Goal: Contribute content

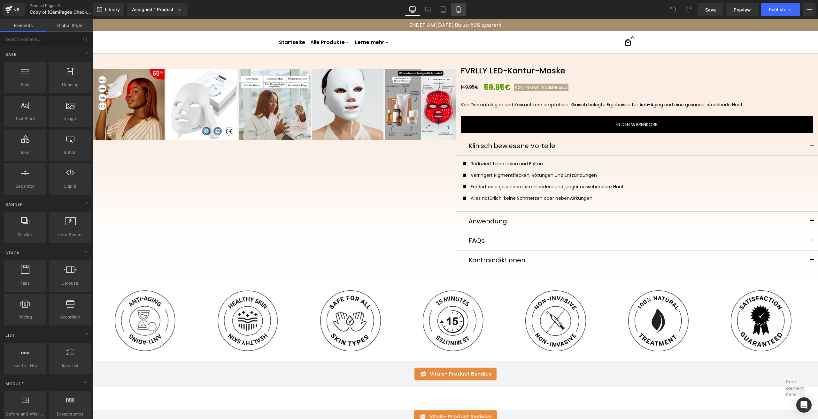
click at [460, 10] on icon at bounding box center [458, 9] width 6 height 6
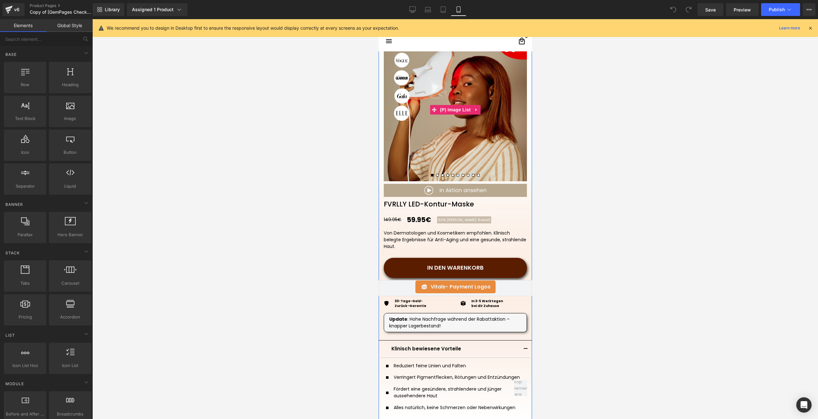
scroll to position [64, 0]
click at [425, 87] on img at bounding box center [454, 109] width 143 height 143
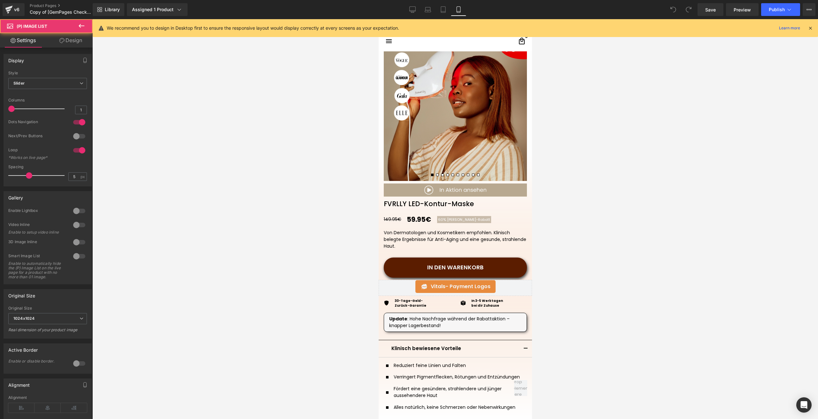
click at [75, 41] on link "Design" at bounding box center [71, 40] width 46 height 14
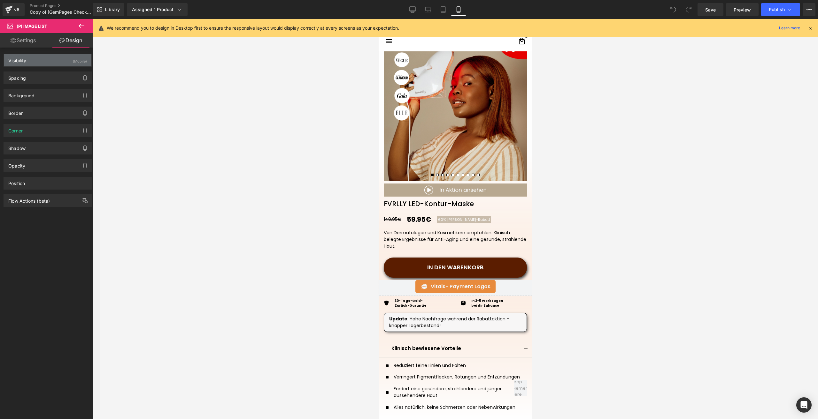
click at [80, 63] on div "(Mobile)" at bounding box center [80, 59] width 14 height 11
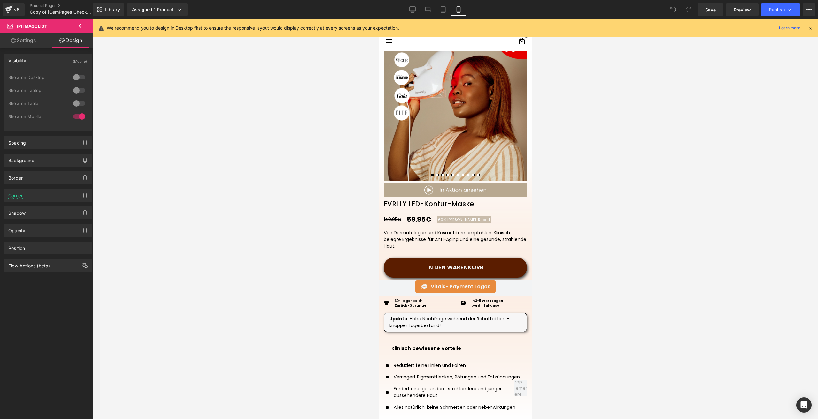
click at [79, 76] on div at bounding box center [79, 77] width 15 height 10
click at [78, 91] on div at bounding box center [79, 90] width 15 height 10
click at [77, 103] on div at bounding box center [79, 103] width 15 height 10
click at [446, 8] on icon at bounding box center [443, 9] width 6 height 6
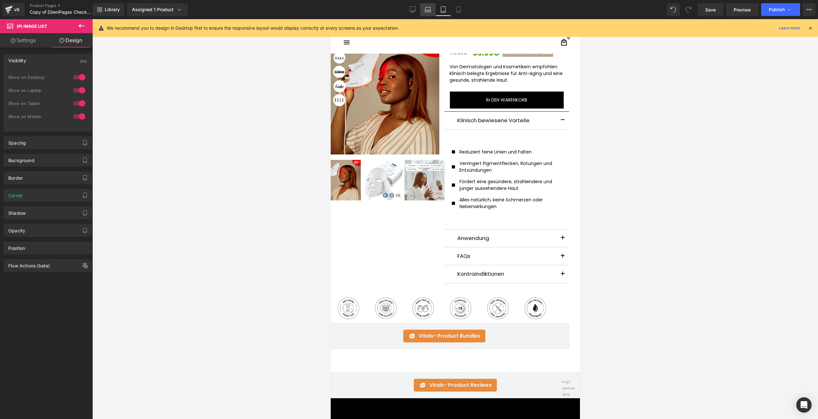
click at [430, 11] on icon at bounding box center [427, 9] width 6 height 6
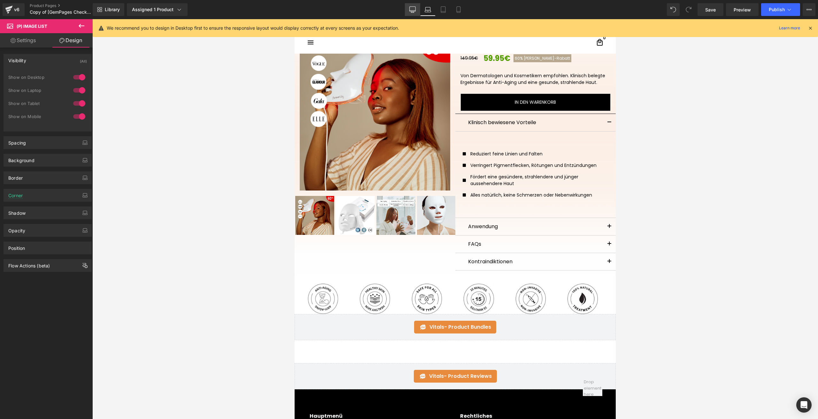
click at [413, 14] on link "Desktop" at bounding box center [412, 9] width 15 height 13
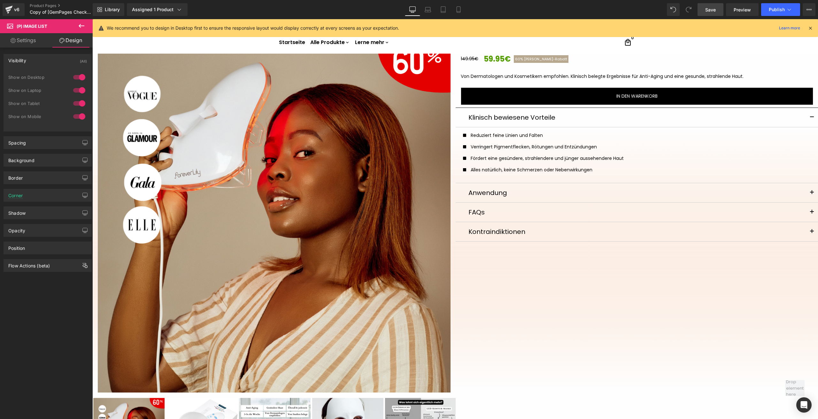
click at [710, 12] on span "Save" at bounding box center [710, 9] width 11 height 7
click at [775, 11] on span "Publish" at bounding box center [776, 9] width 16 height 5
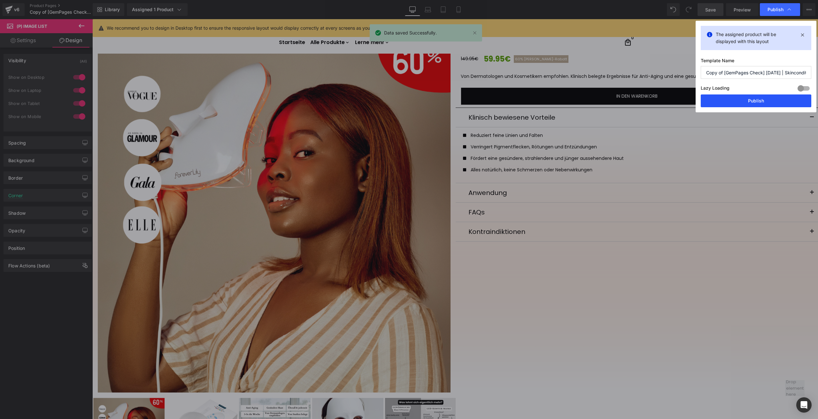
click at [720, 103] on button "Publish" at bounding box center [755, 101] width 111 height 13
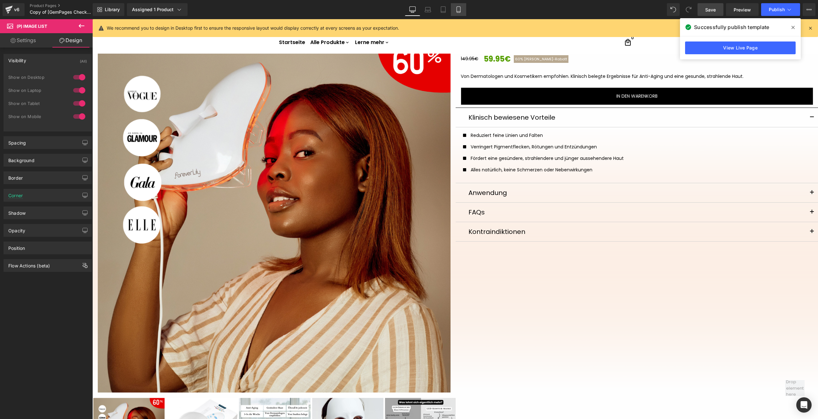
click at [458, 11] on icon at bounding box center [458, 11] width 4 height 0
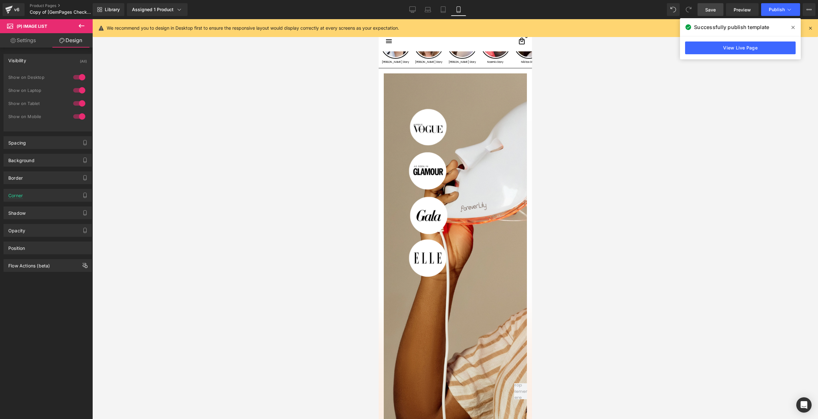
scroll to position [64, 0]
